Goal: Information Seeking & Learning: Learn about a topic

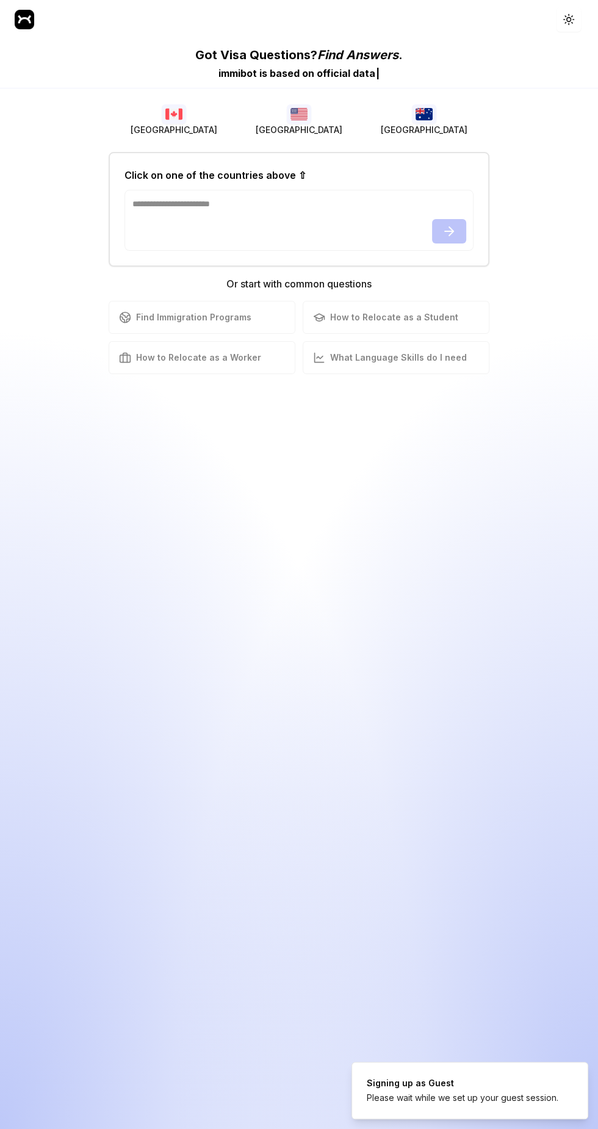
click at [189, 118] on button "[GEOGRAPHIC_DATA]" at bounding box center [173, 120] width 125 height 39
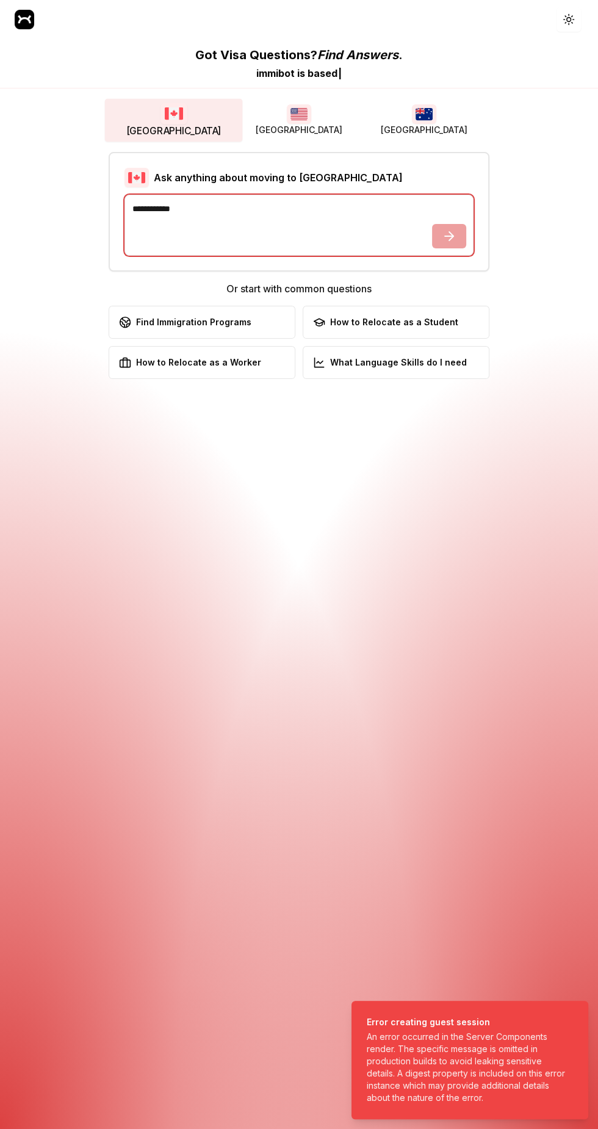
click at [274, 233] on textarea at bounding box center [299, 225] width 349 height 61
type textarea "**********"
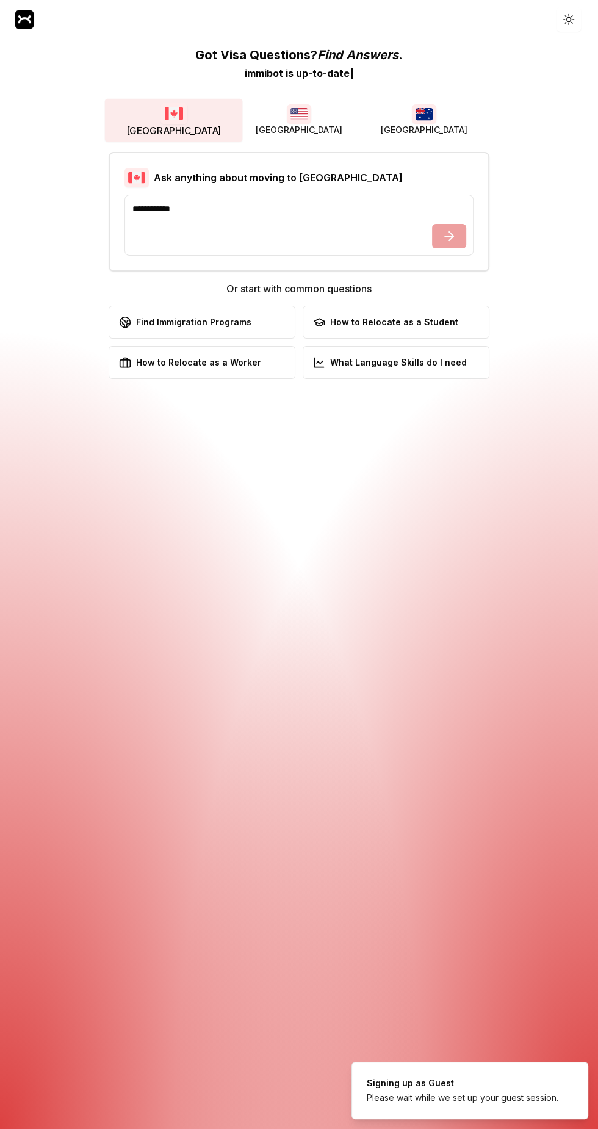
click at [425, 326] on div "How to Relocate as a Student" at bounding box center [385, 322] width 145 height 12
click at [230, 323] on div "Find Immigration Programs" at bounding box center [185, 322] width 132 height 12
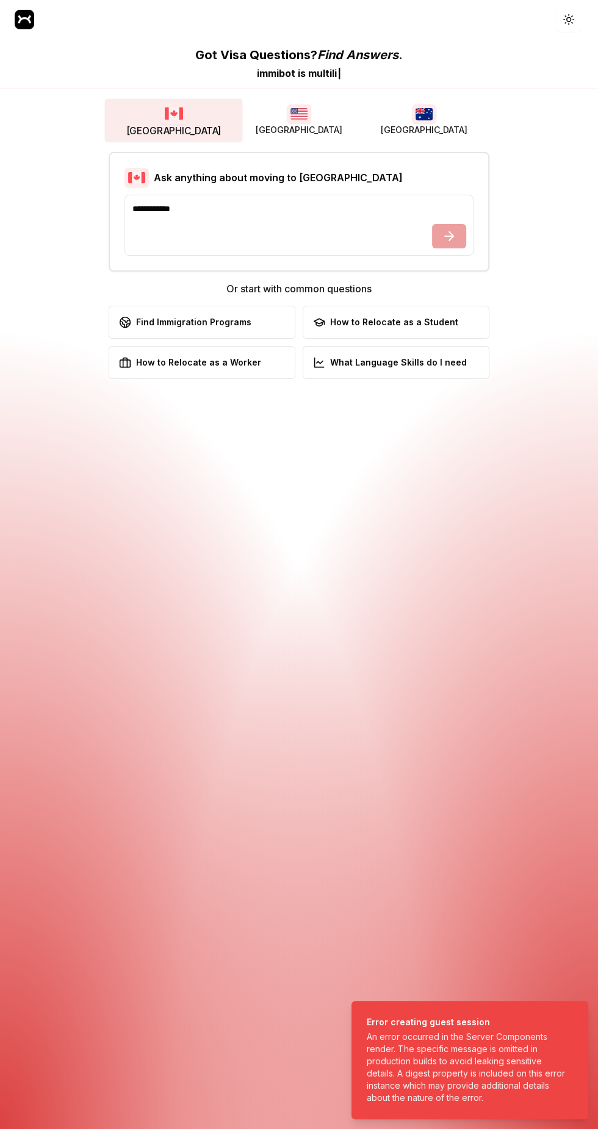
click at [507, 1069] on div "An error occurred in the Server Components render. The specific message is omit…" at bounding box center [467, 1067] width 201 height 73
click at [566, 16] on icon "button" at bounding box center [565, 16] width 1 height 1
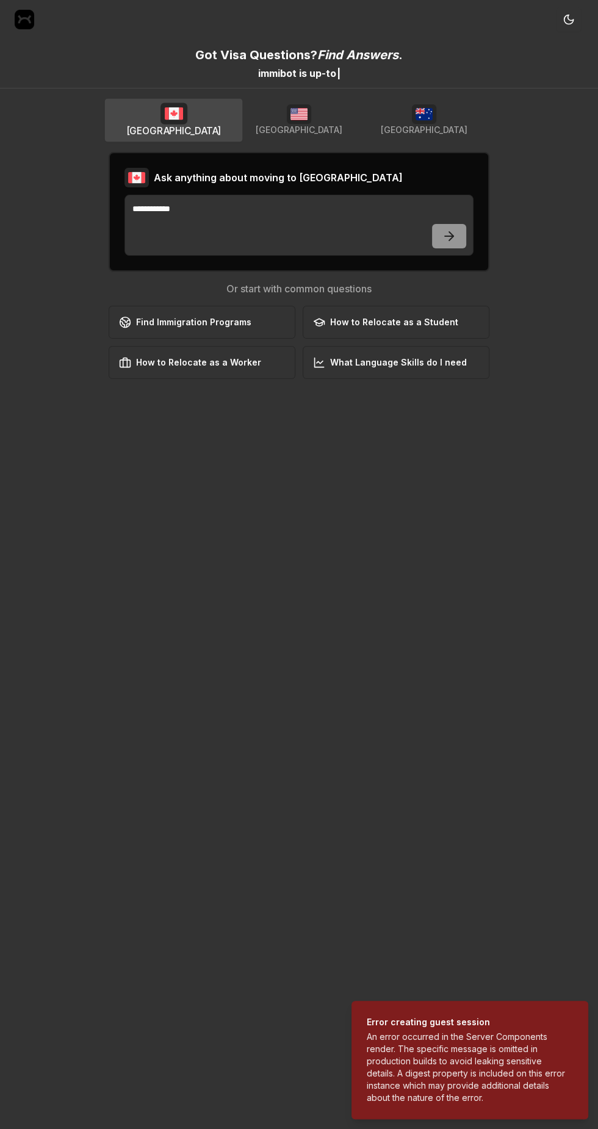
click at [29, 20] on img at bounding box center [25, 20] width 20 height 20
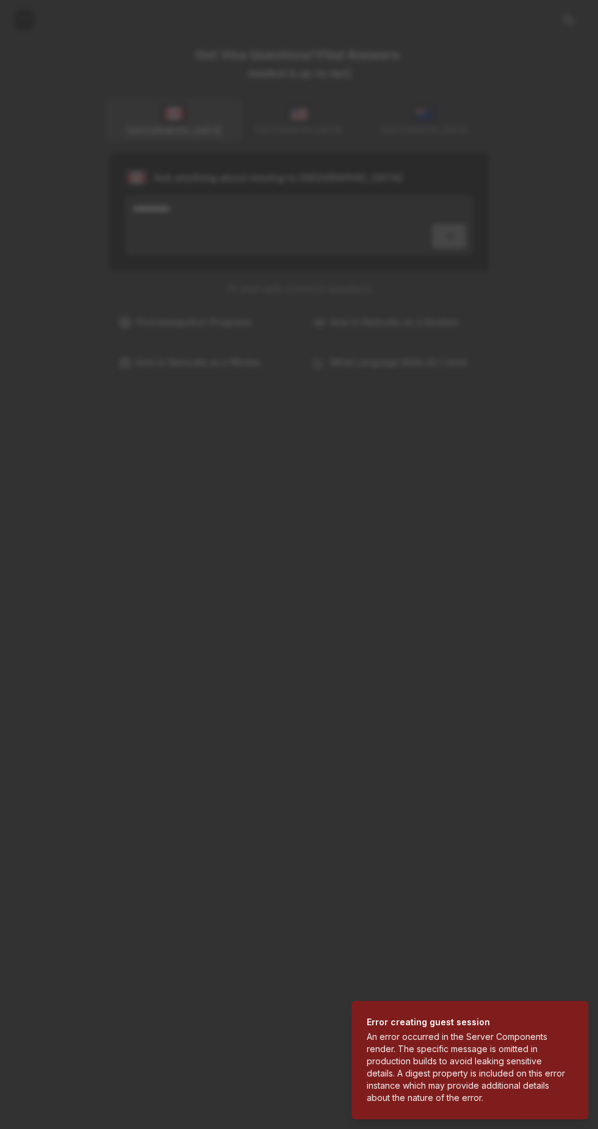
click at [486, 1104] on div "An error occurred in the Server Components render. The specific message is omit…" at bounding box center [467, 1067] width 201 height 73
